Goal: Information Seeking & Learning: Learn about a topic

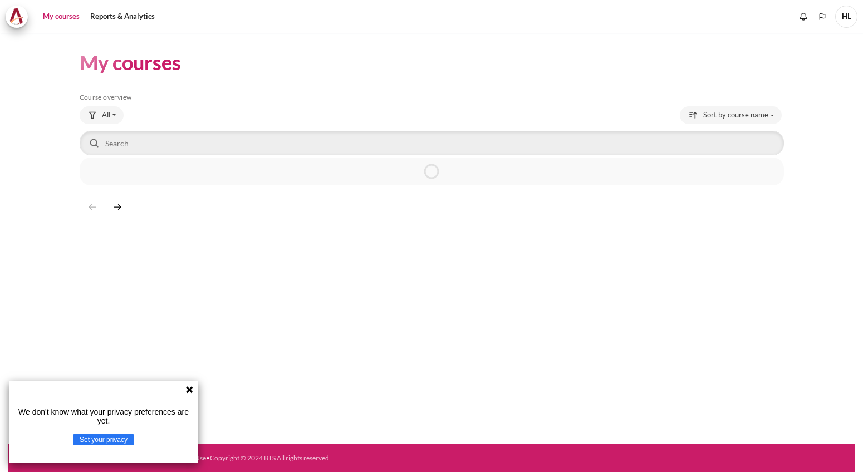
click at [191, 390] on icon at bounding box center [189, 389] width 7 height 7
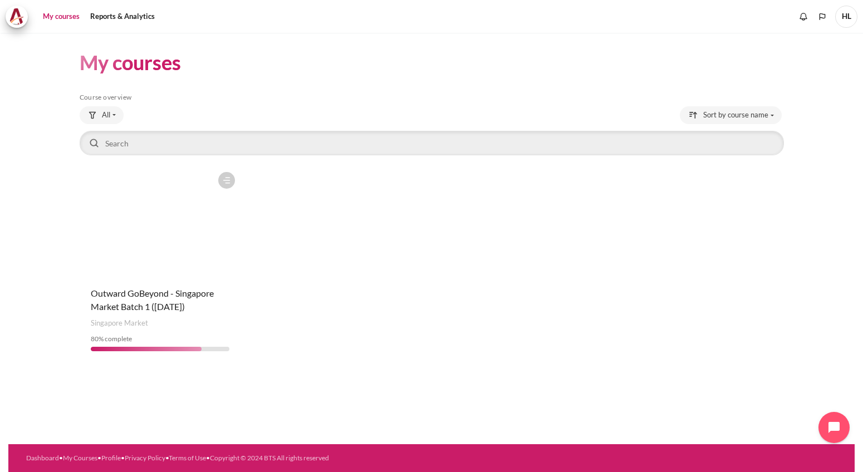
click at [203, 238] on figure "Content" at bounding box center [160, 221] width 161 height 111
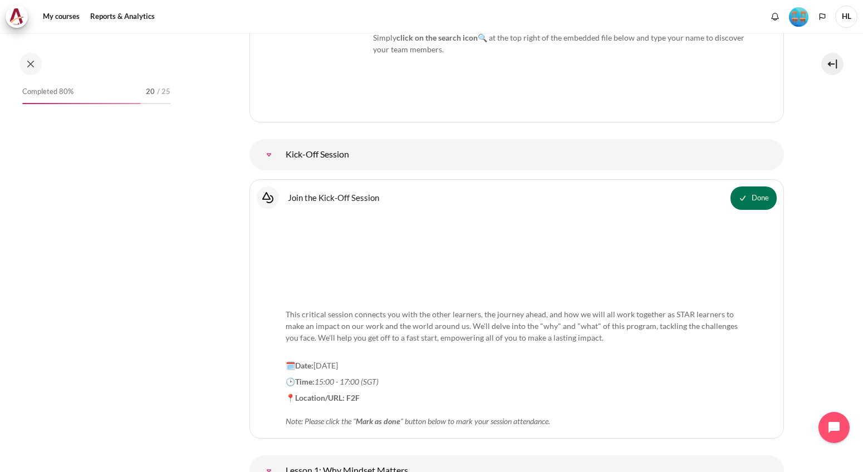
scroll to position [1145, 0]
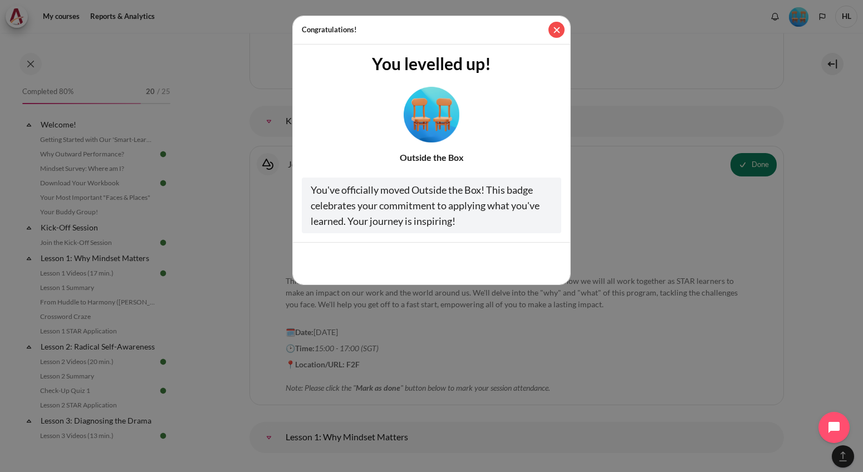
click at [559, 27] on button "Close" at bounding box center [556, 30] width 16 height 16
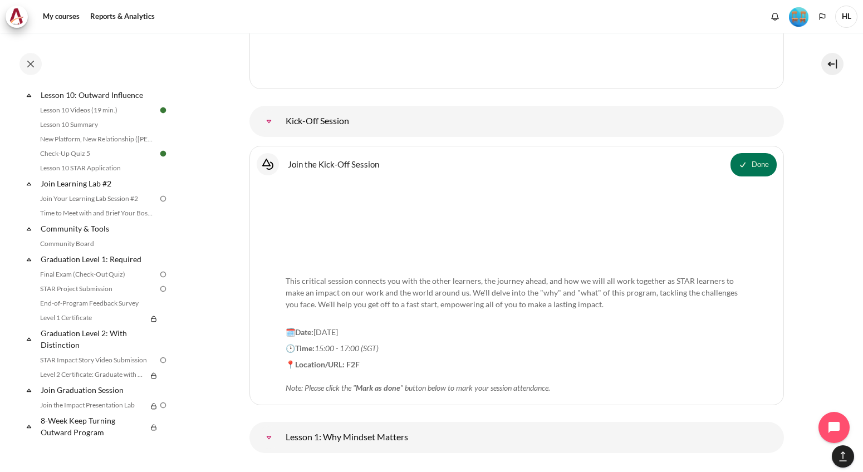
scroll to position [1052, 0]
click at [110, 200] on link "Join Your Learning Lab Session #2" at bounding box center [97, 198] width 121 height 13
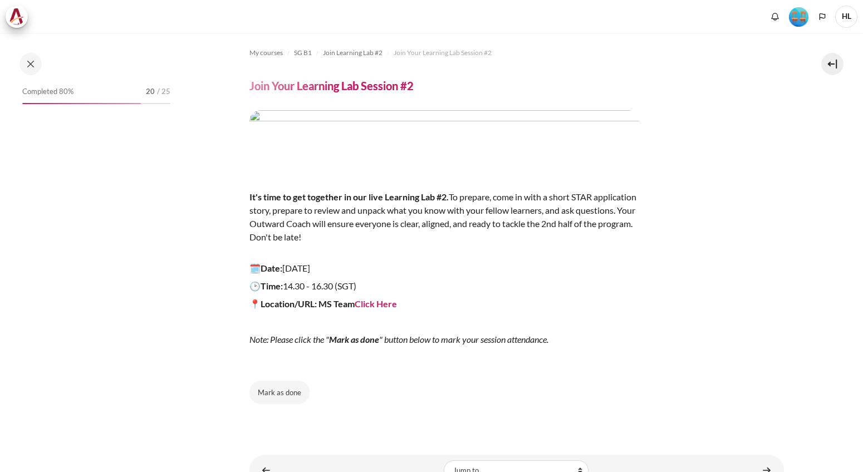
scroll to position [988, 0]
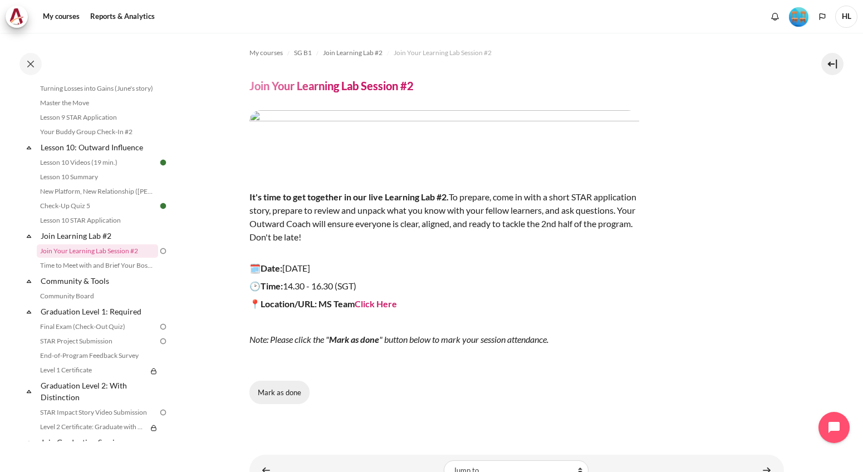
click at [265, 386] on button "Mark as done" at bounding box center [279, 392] width 60 height 23
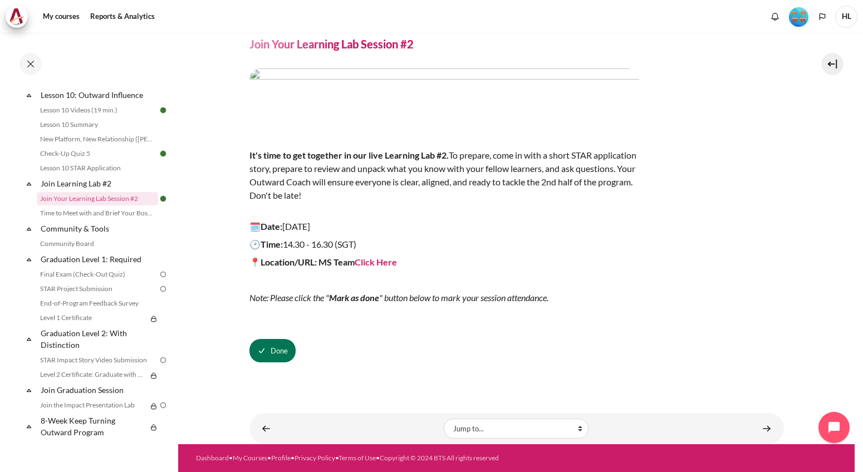
scroll to position [1052, 0]
click at [103, 276] on link "Final Exam (Check-Out Quiz)" at bounding box center [97, 274] width 121 height 13
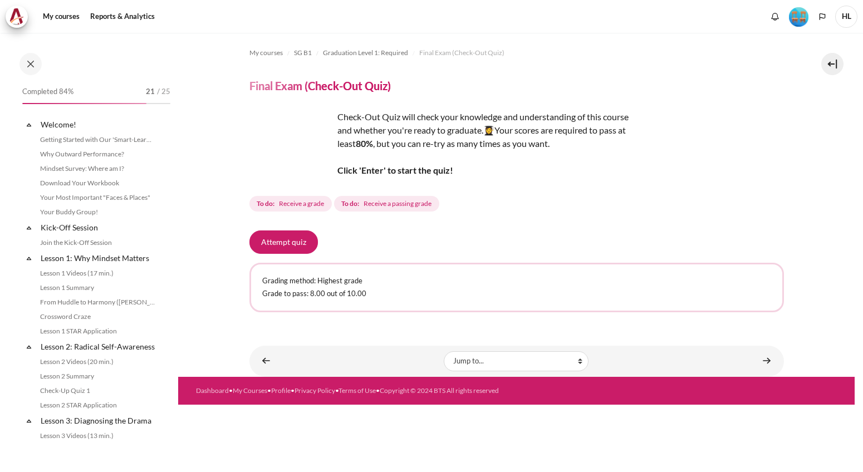
scroll to position [1052, 0]
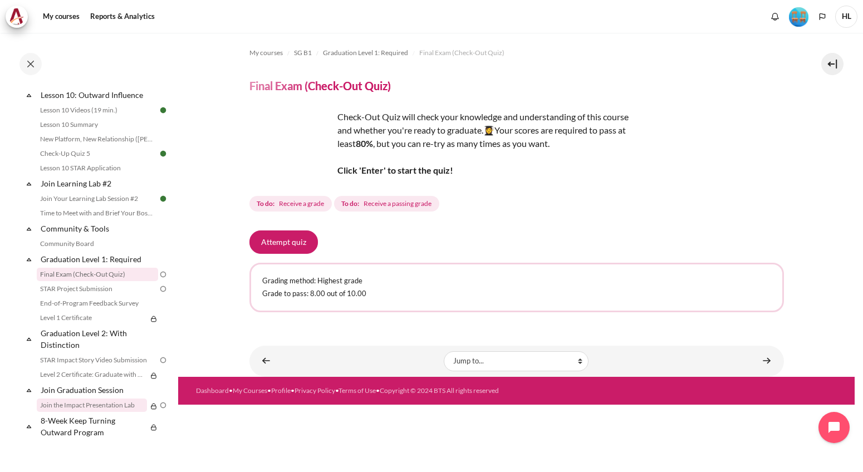
click at [113, 411] on link "Join the Impact Presentation Lab" at bounding box center [92, 405] width 110 height 13
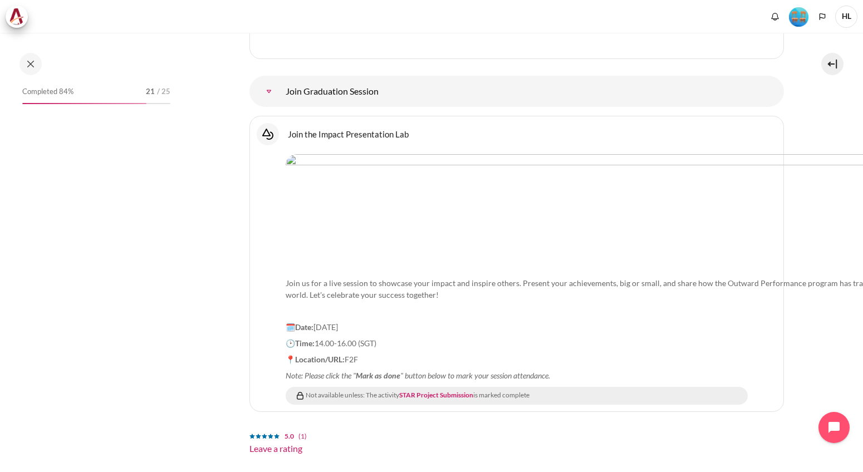
scroll to position [1052, 0]
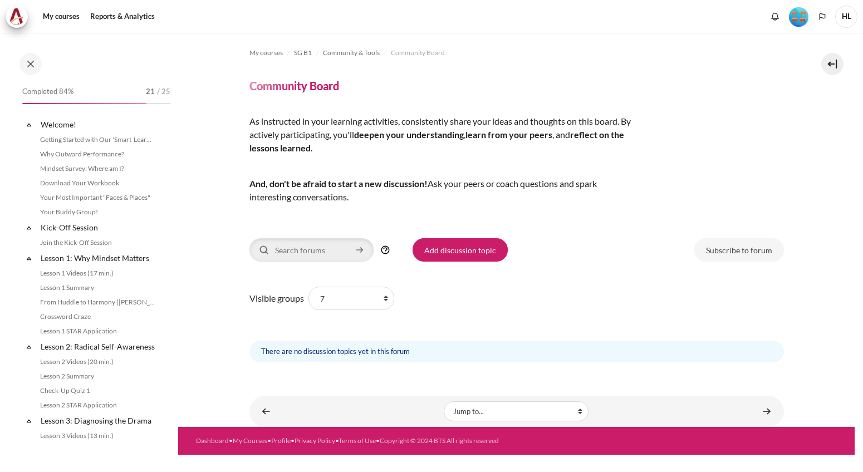
scroll to position [1033, 0]
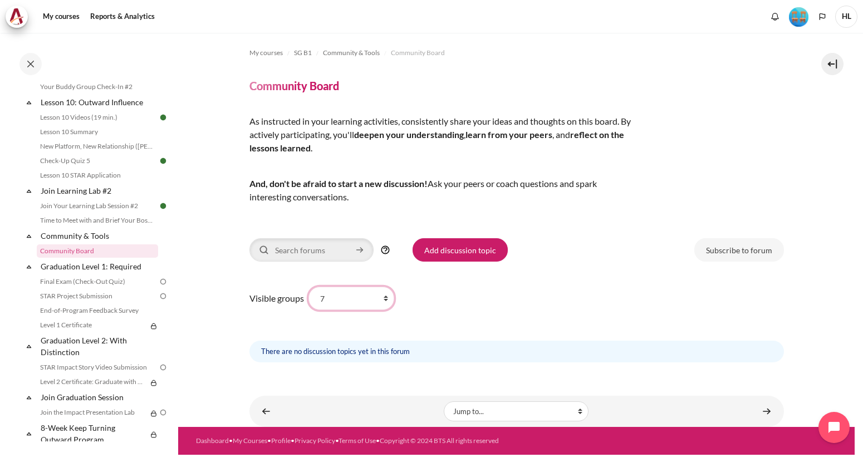
click at [367, 304] on select "All participants 7 1 2 3 4 5 6 HR" at bounding box center [351, 298] width 86 height 23
select select "4936"
click at [308, 287] on select "All participants 7 1 2 3 4 5 6 HR" at bounding box center [351, 298] width 86 height 23
click at [375, 307] on select "All participants 7 1 2 3 4 5 6 HR" at bounding box center [351, 298] width 86 height 23
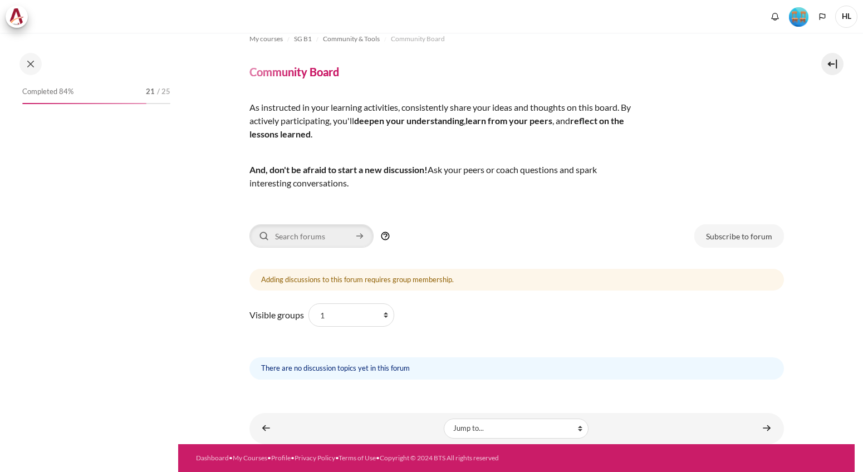
scroll to position [1033, 0]
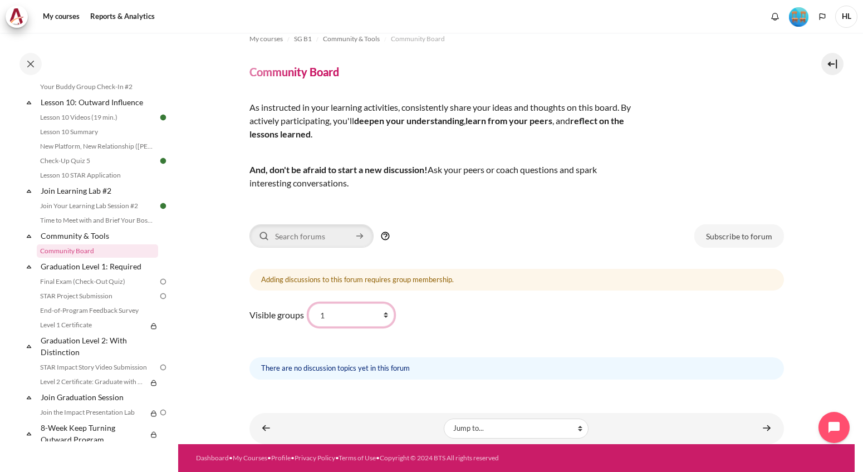
click at [361, 316] on select "All participants 7 1 2 3 4 5 6 HR" at bounding box center [351, 314] width 86 height 23
select select "4937"
click at [308, 303] on select "All participants 7 1 2 3 4 5 6 HR" at bounding box center [351, 314] width 86 height 23
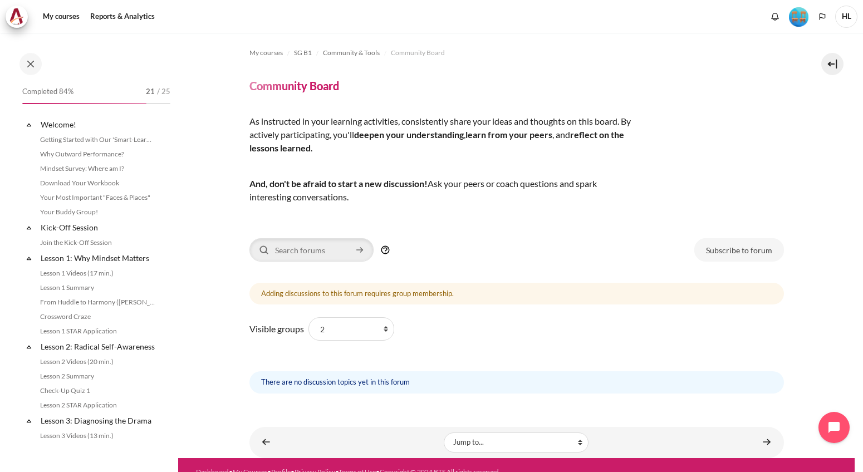
scroll to position [1033, 0]
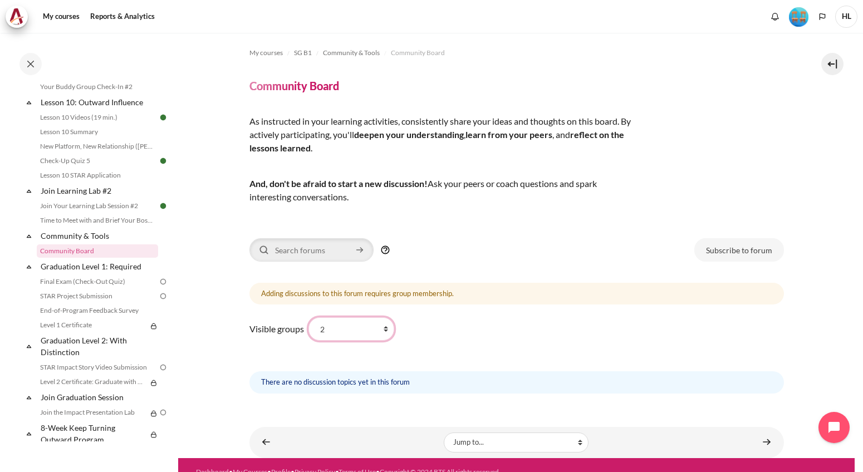
click at [354, 327] on select "All participants 7 1 2 3 4 5 6 HR" at bounding box center [351, 328] width 86 height 23
select select "4938"
click at [308, 317] on select "All participants 7 1 2 3 4 5 6 HR" at bounding box center [351, 328] width 86 height 23
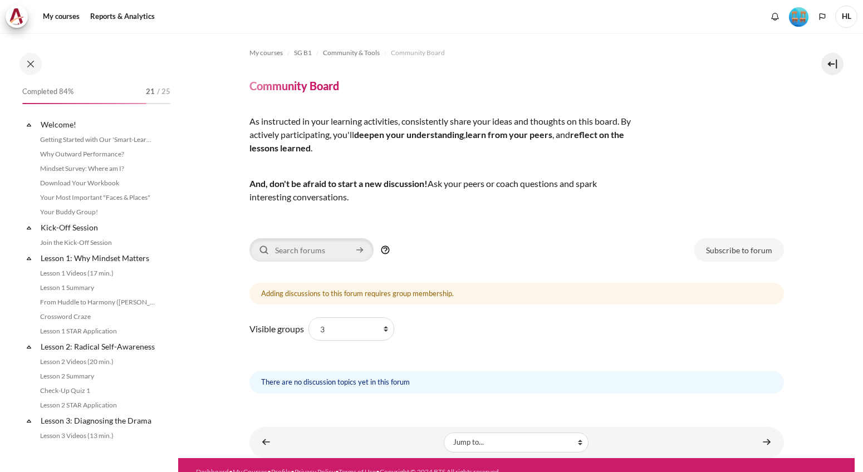
scroll to position [1033, 0]
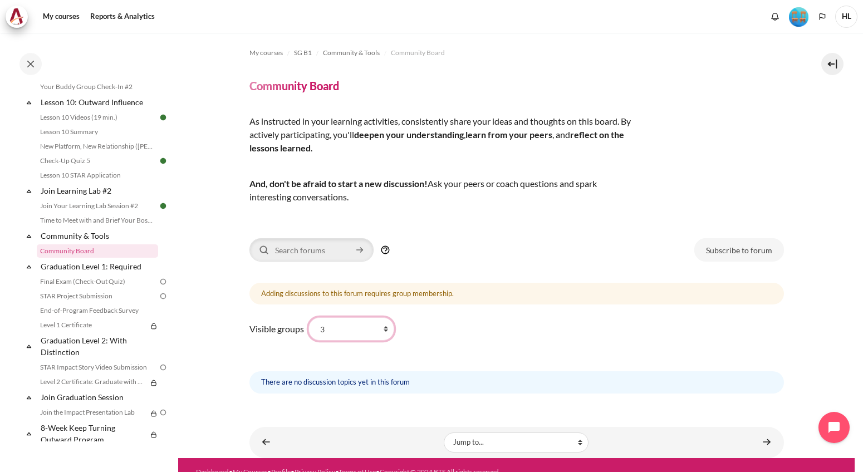
click at [383, 327] on select "All participants 7 1 2 3 4 5 6 HR" at bounding box center [351, 328] width 86 height 23
click at [308, 317] on select "All participants 7 1 2 3 4 5 6 HR" at bounding box center [351, 328] width 86 height 23
click at [377, 326] on select "All participants 7 1 2 3 4 5 6 HR" at bounding box center [351, 328] width 86 height 23
select select "4939"
click at [308, 317] on select "All participants 7 1 2 3 4 5 6 HR" at bounding box center [351, 328] width 86 height 23
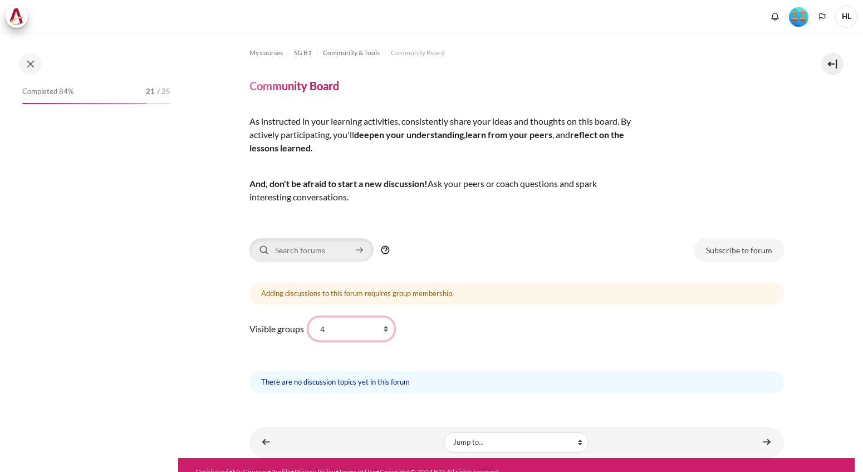
click at [350, 329] on select "All participants 7 1 2 3 4 5 6 HR" at bounding box center [351, 328] width 86 height 23
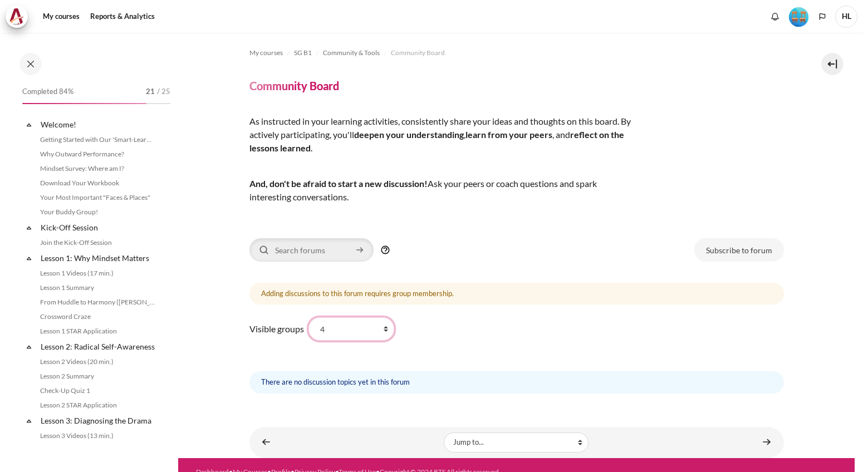
scroll to position [1033, 0]
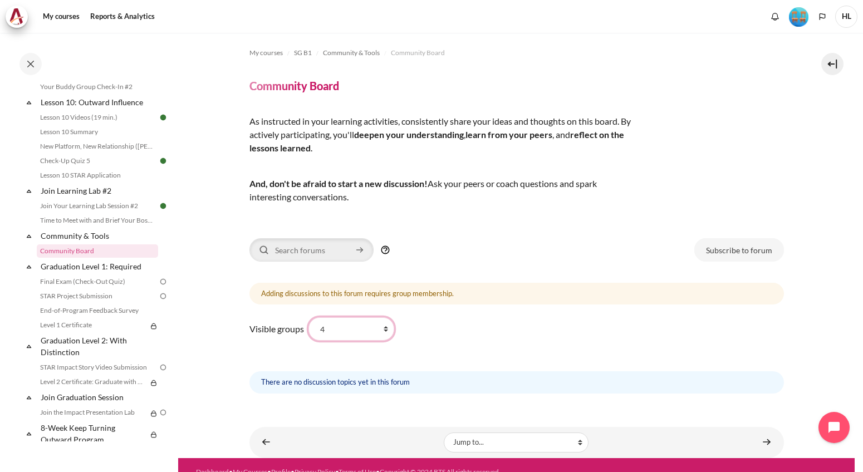
click at [308, 317] on select "All participants 7 1 2 3 4 5 6 HR" at bounding box center [351, 328] width 86 height 23
click at [371, 327] on select "All participants 7 1 2 3 4 5 6 HR" at bounding box center [351, 328] width 86 height 23
click at [308, 317] on select "All participants 7 1 2 3 4 5 6 HR" at bounding box center [351, 328] width 86 height 23
click at [375, 327] on select "All participants 7 1 2 3 4 5 6 HR" at bounding box center [351, 328] width 86 height 23
select select "4942"
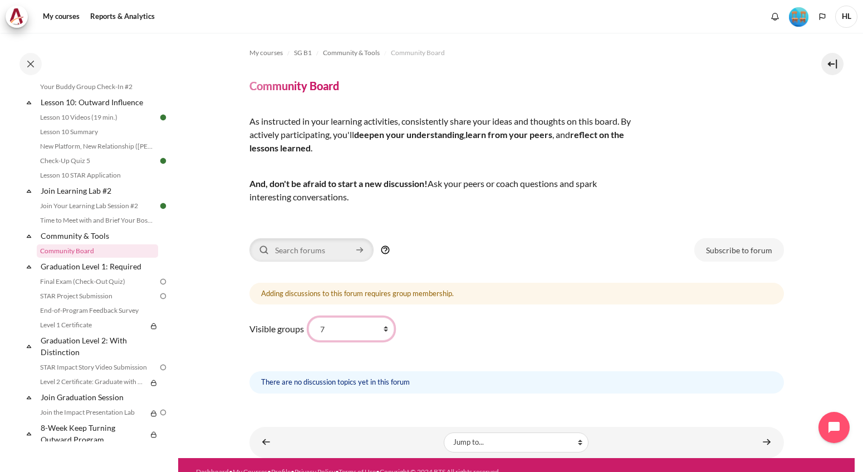
click at [308, 317] on select "All participants 7 1 2 3 4 5 6 HR" at bounding box center [351, 328] width 86 height 23
click at [87, 303] on link "STAR Project Submission" at bounding box center [97, 296] width 121 height 13
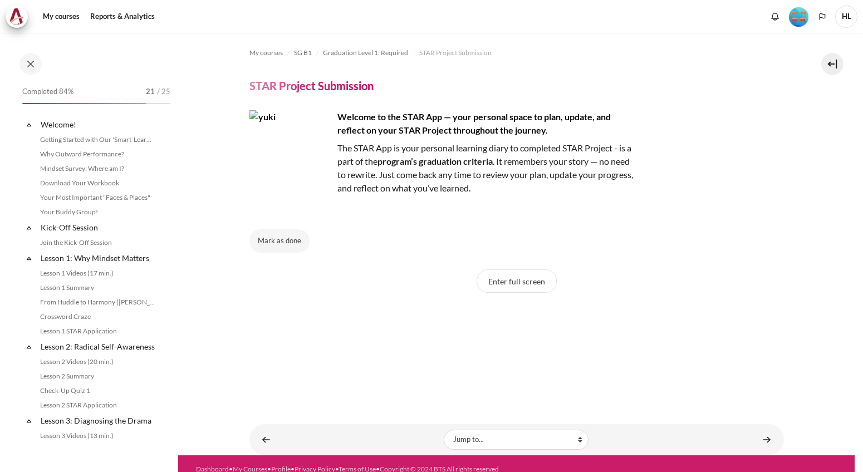
scroll to position [1052, 0]
